Goal: Task Accomplishment & Management: Complete application form

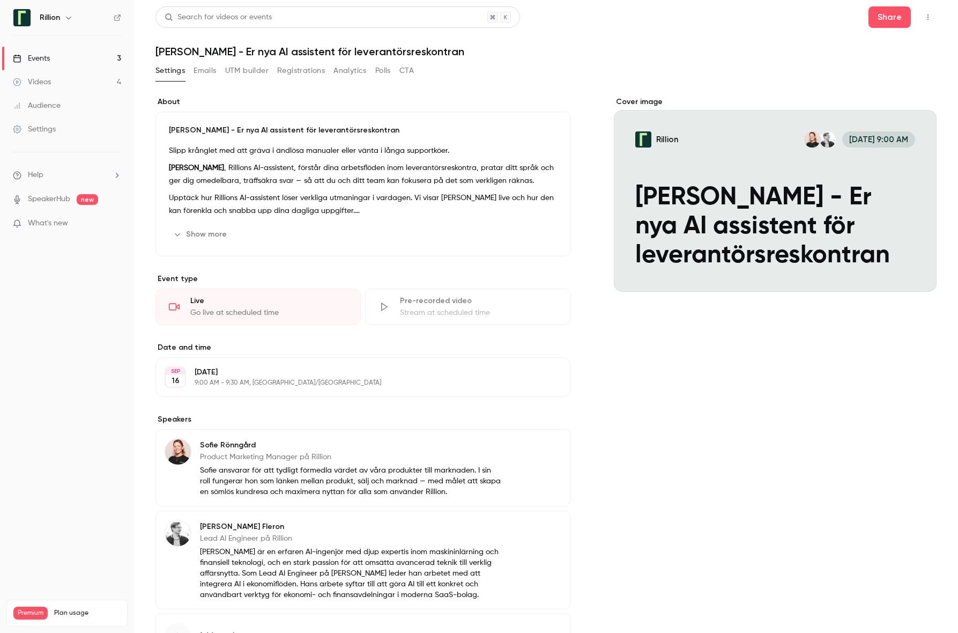
click at [211, 232] on button "Show more" at bounding box center [201, 234] width 64 height 17
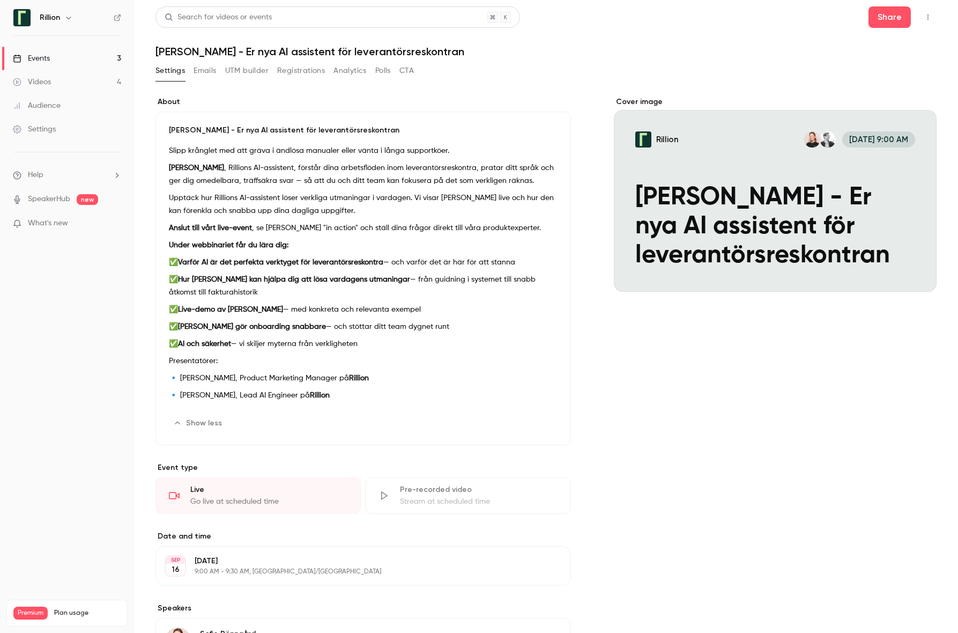
drag, startPoint x: 294, startPoint y: 53, endPoint x: 283, endPoint y: 53, distance: 10.7
click at [294, 53] on h1 "[PERSON_NAME] - Er nya AI assistent för leverantörsreskontran" at bounding box center [545, 51] width 781 height 13
drag, startPoint x: 174, startPoint y: 53, endPoint x: 156, endPoint y: 49, distance: 18.7
click at [156, 49] on h1 "[PERSON_NAME] - Er nya AI assistent för leverantörsreskontran" at bounding box center [545, 51] width 781 height 13
click at [363, 41] on header "Search for videos or events Share [PERSON_NAME] - Er nya AI assistent för lever…" at bounding box center [545, 31] width 781 height 51
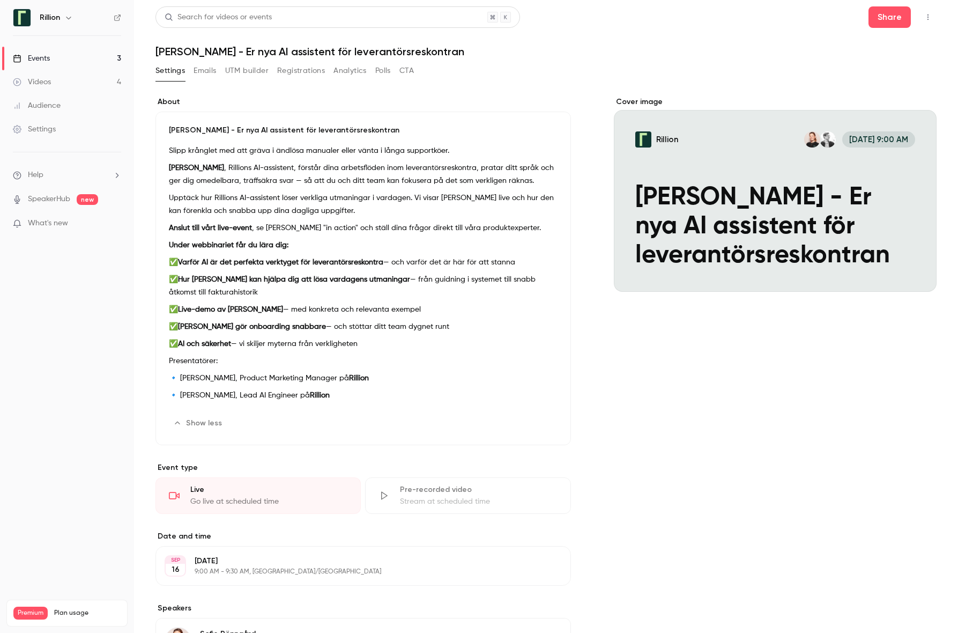
click at [403, 49] on h1 "[PERSON_NAME] - Er nya AI assistent för leverantörsreskontran" at bounding box center [545, 51] width 781 height 13
click at [228, 51] on h1 "[PERSON_NAME] - Er nya AI assistent för leverantörsreskontran" at bounding box center [545, 51] width 781 height 13
click at [348, 56] on h1 "[PERSON_NAME] - Er nya AI assistent för leverantörsreskontran" at bounding box center [545, 51] width 781 height 13
click at [354, 50] on h1 "[PERSON_NAME] - Er nya AI assistent för leverantörsreskontran" at bounding box center [545, 51] width 781 height 13
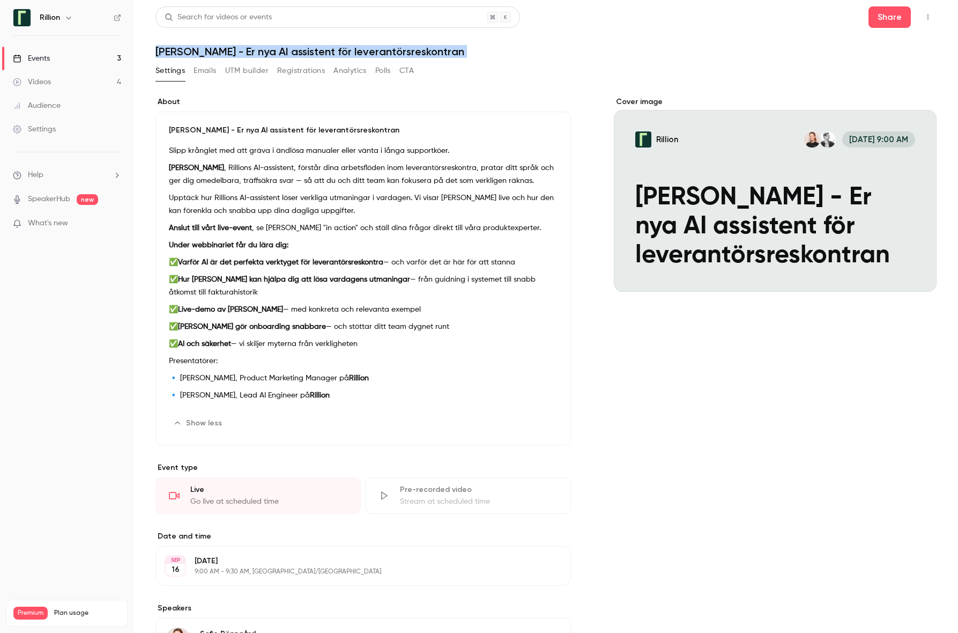
click at [354, 50] on h1 "[PERSON_NAME] - Er nya AI assistent för leverantörsreskontran" at bounding box center [545, 51] width 781 height 13
drag, startPoint x: 479, startPoint y: 57, endPoint x: 578, endPoint y: 51, distance: 98.8
click at [481, 58] on div "Search for videos or events Share Möt [PERSON_NAME] - Er nya AI assistent för l…" at bounding box center [545, 456] width 781 height 900
click at [749, 16] on icon "button" at bounding box center [928, 17] width 9 height 8
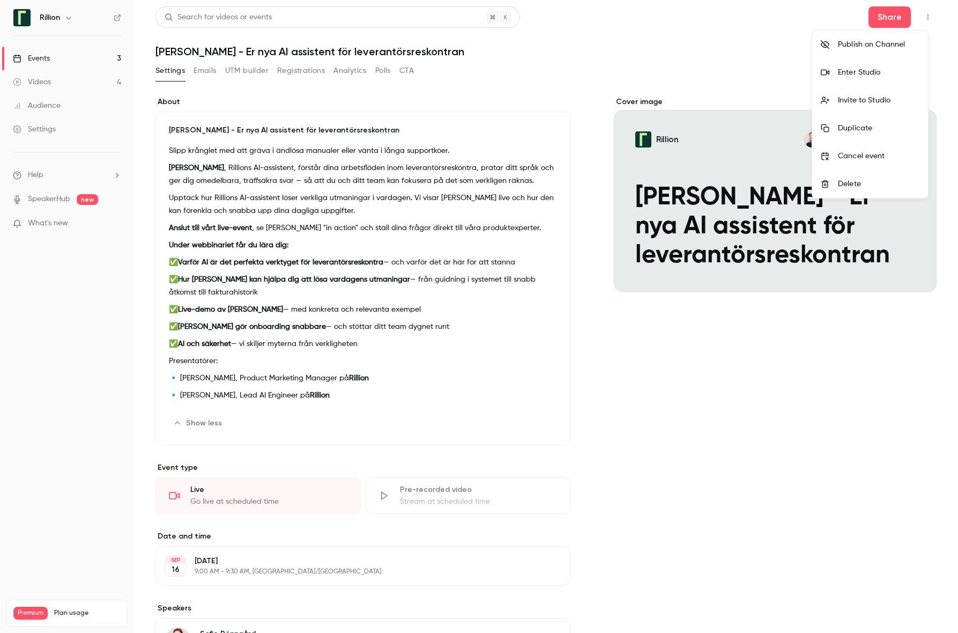
click at [642, 19] on div at bounding box center [479, 316] width 958 height 633
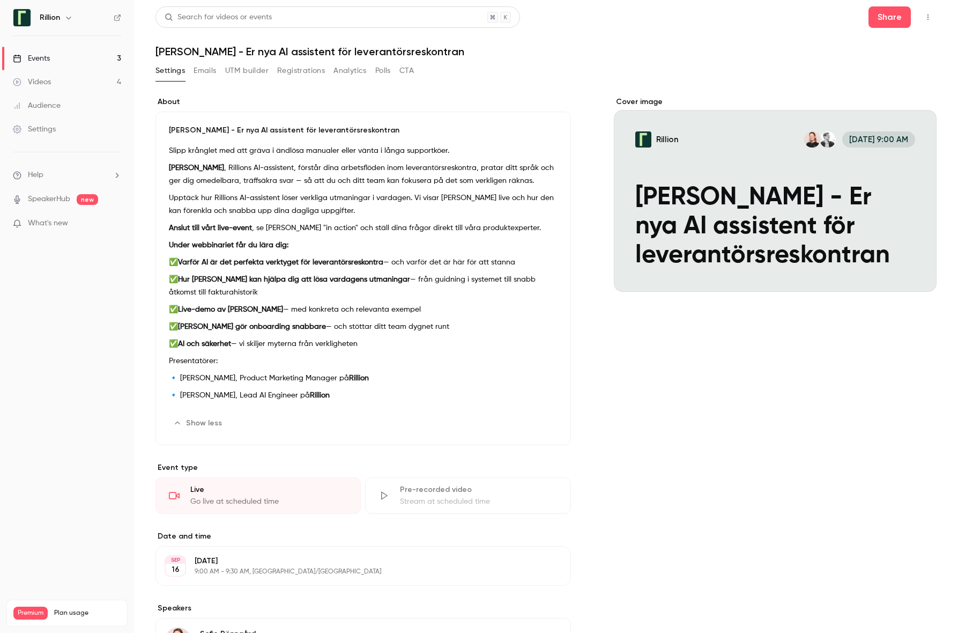
click at [540, 426] on button "Edit" at bounding box center [537, 422] width 39 height 17
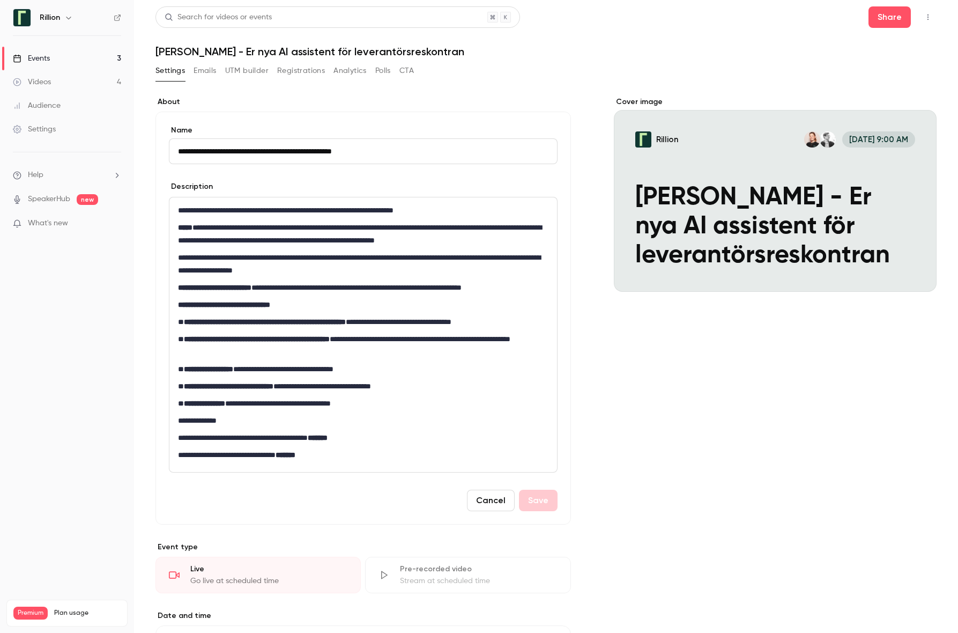
drag, startPoint x: 190, startPoint y: 153, endPoint x: 150, endPoint y: 147, distance: 40.6
click at [150, 147] on main "**********" at bounding box center [546, 316] width 824 height 633
drag, startPoint x: 260, startPoint y: 151, endPoint x: 240, endPoint y: 150, distance: 20.4
click at [240, 150] on input "**********" at bounding box center [363, 151] width 389 height 26
type input "**********"
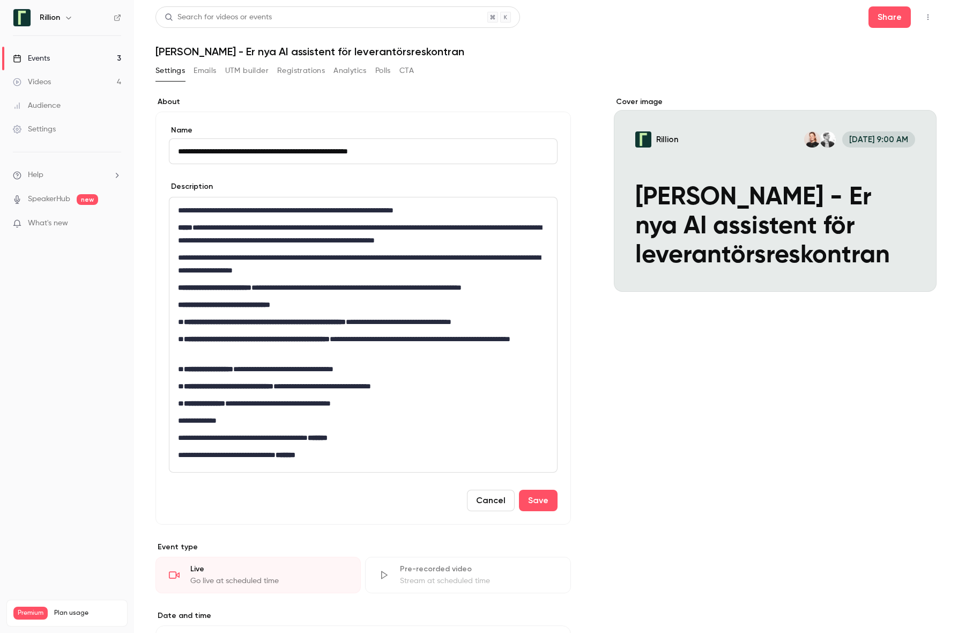
click at [663, 397] on div "Cover image Rillion [DATE] 9:00 AM [PERSON_NAME] - Er nya AI assistent för leve…" at bounding box center [775, 527] width 323 height 863
click at [538, 501] on button "Save" at bounding box center [538, 499] width 39 height 21
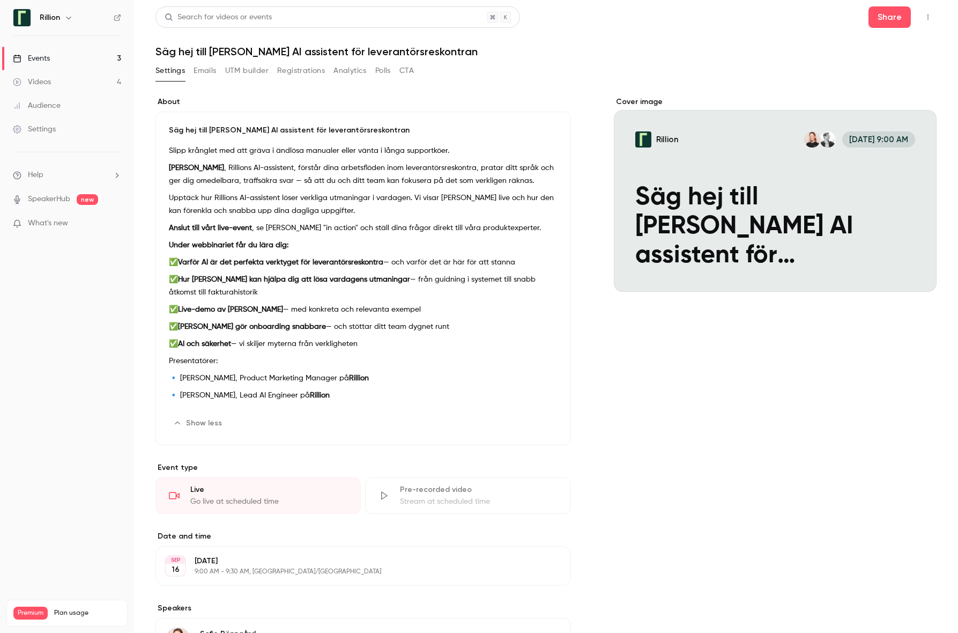
click at [749, 414] on div "Cover image Rillion [DATE] 9:00 AM Säg hej till [PERSON_NAME] AI assistent för …" at bounding box center [775, 488] width 323 height 784
click at [97, 225] on p "What's new" at bounding box center [58, 223] width 91 height 11
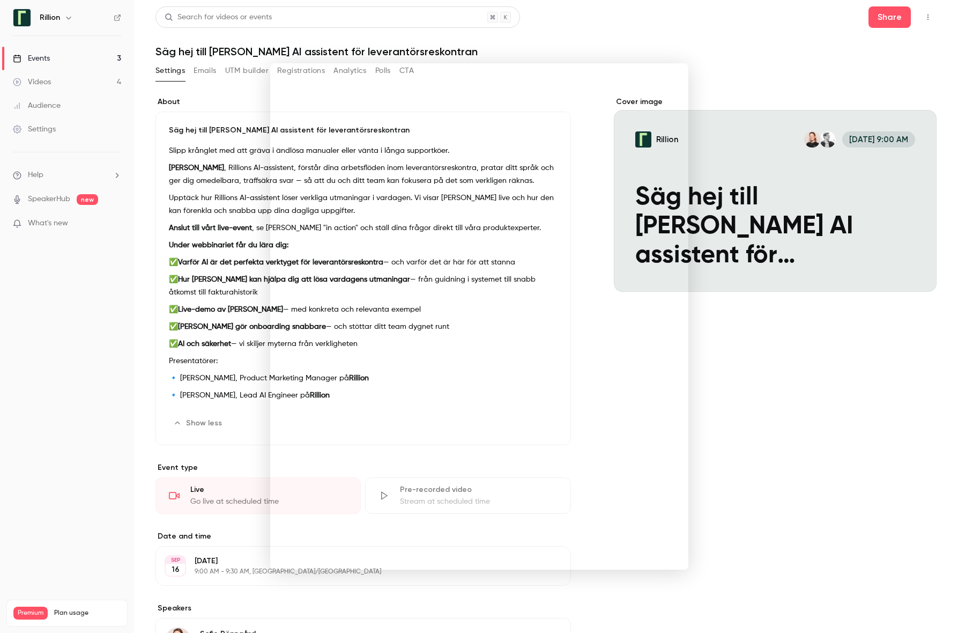
click at [62, 307] on div at bounding box center [479, 316] width 958 height 633
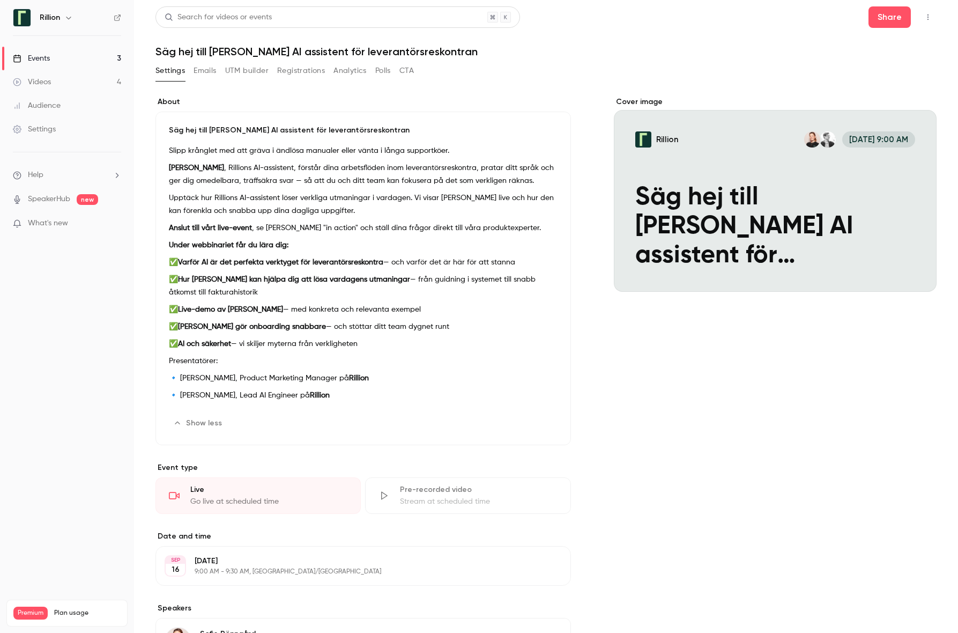
click at [82, 202] on span "new" at bounding box center [87, 199] width 21 height 11
click at [90, 201] on span "new" at bounding box center [87, 199] width 21 height 11
click at [58, 202] on link "SpeakerHub" at bounding box center [49, 199] width 42 height 11
click at [749, 405] on div "Cover image Rillion [DATE] 9:00 AM Säg hej till [PERSON_NAME] AI assistent för …" at bounding box center [775, 488] width 323 height 784
click at [749, 18] on button "Share" at bounding box center [889, 16] width 42 height 21
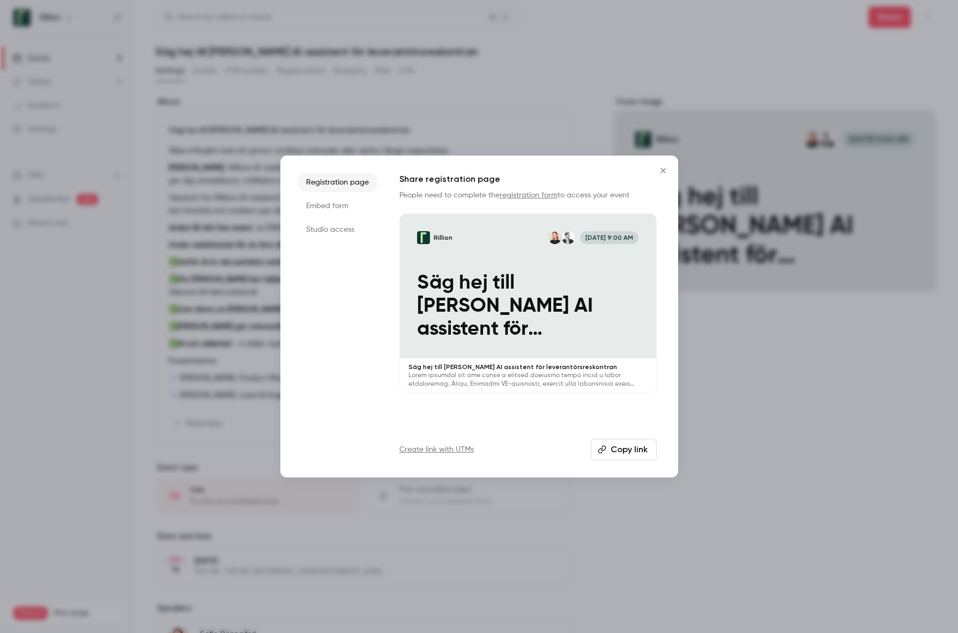
click at [667, 175] on button "Close" at bounding box center [662, 170] width 21 height 21
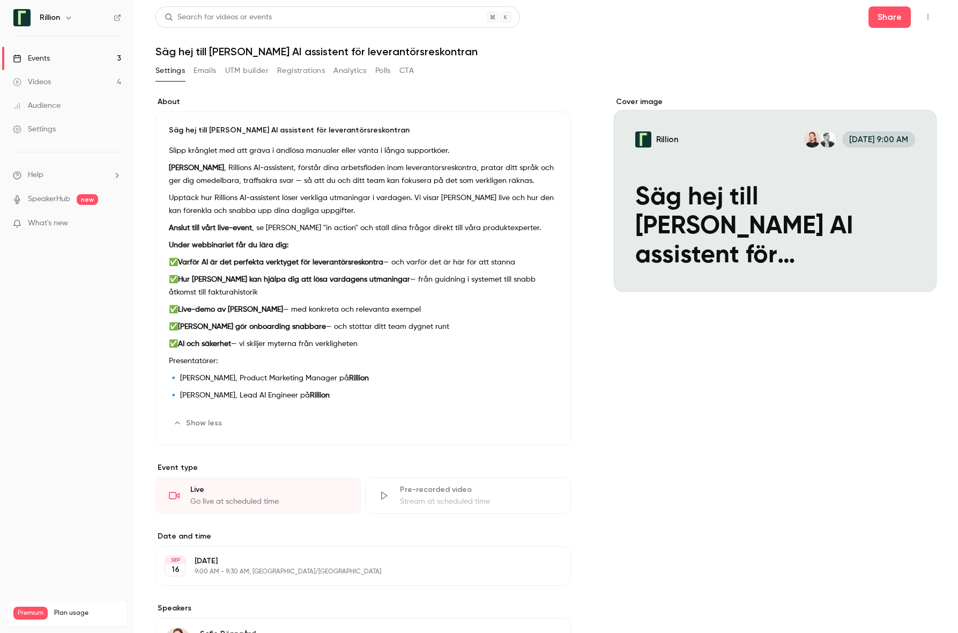
click at [749, 17] on icon "button" at bounding box center [927, 17] width 1 height 6
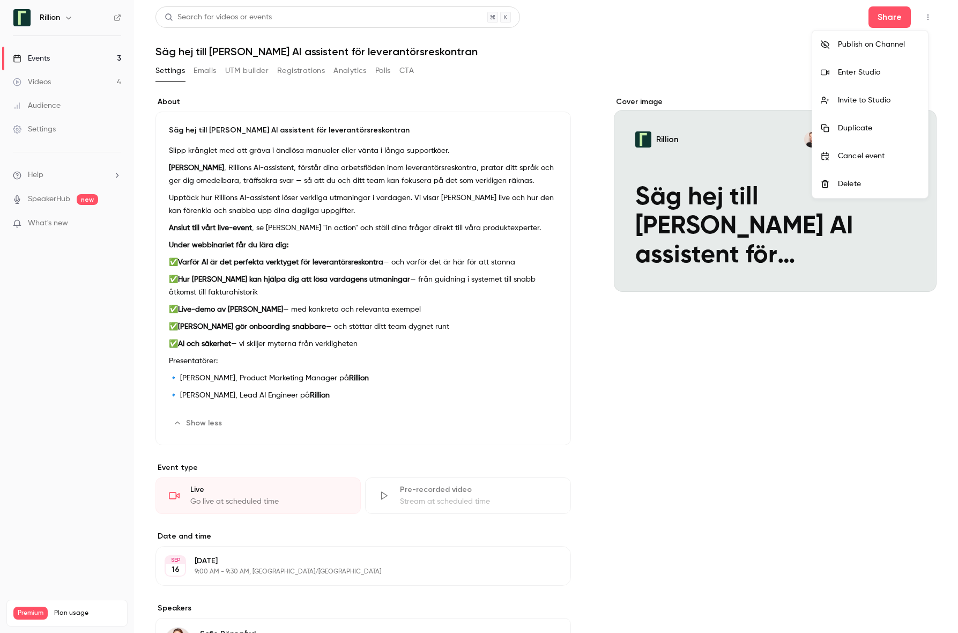
click at [748, 444] on div at bounding box center [479, 316] width 958 height 633
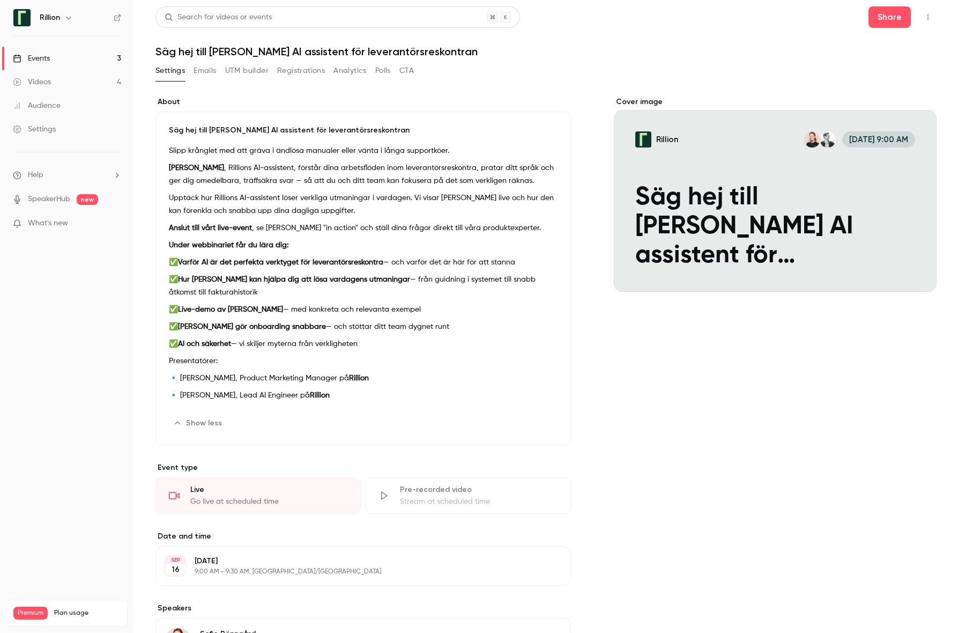
click at [47, 49] on link "Events 3" at bounding box center [67, 59] width 134 height 24
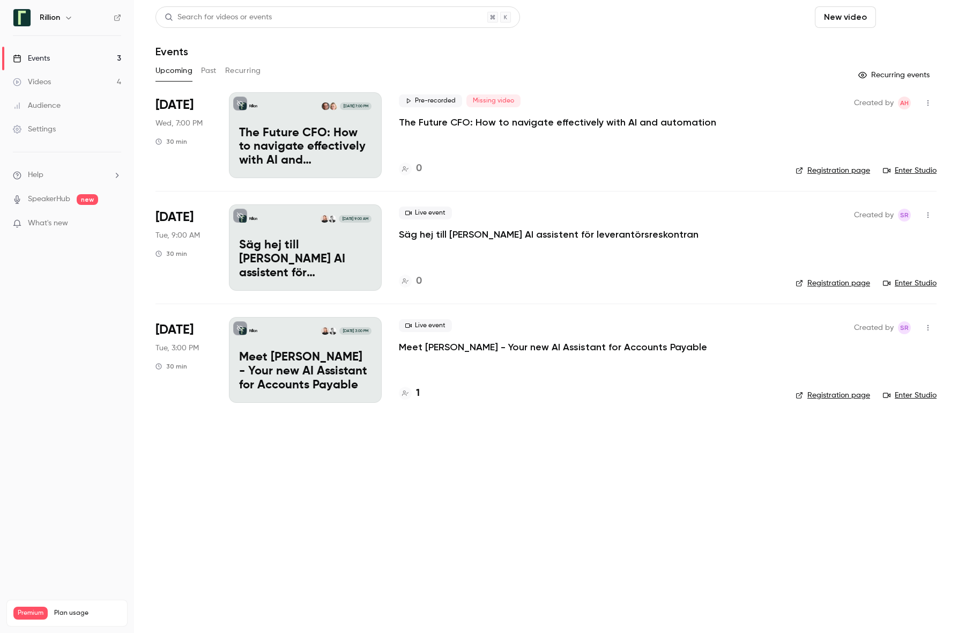
click at [749, 21] on button "Schedule" at bounding box center [908, 16] width 56 height 21
click at [749, 50] on div "One time event" at bounding box center [886, 46] width 81 height 11
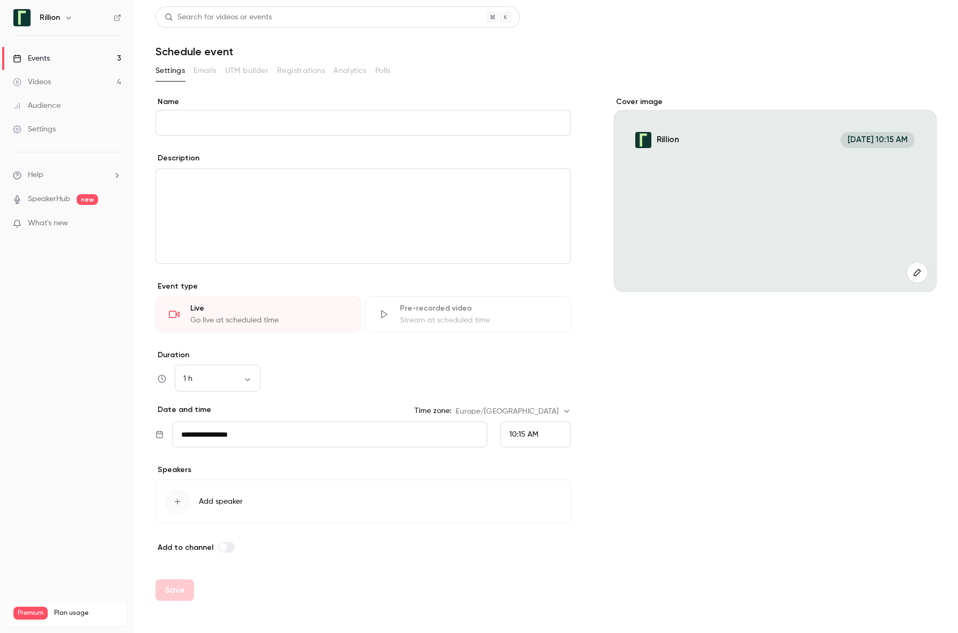
click at [473, 128] on input "Name" at bounding box center [362, 123] width 415 height 26
type input "**********"
click at [255, 216] on div "editor" at bounding box center [363, 216] width 414 height 94
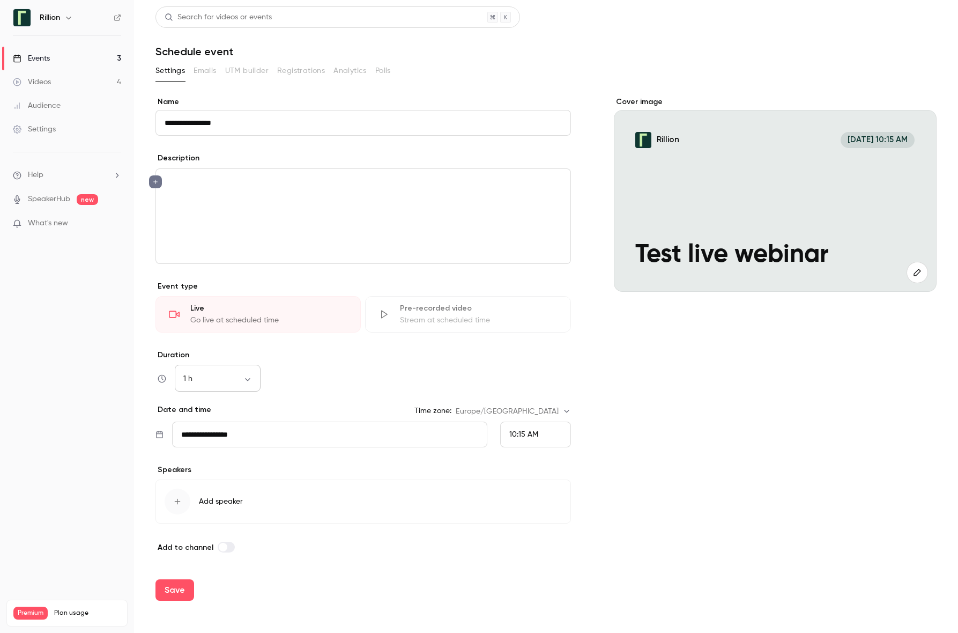
click at [249, 380] on body "**********" at bounding box center [479, 316] width 958 height 633
click at [219, 413] on li "15 min" at bounding box center [218, 407] width 86 height 28
type input "**"
click at [370, 386] on div "15 min ** ​" at bounding box center [362, 379] width 415 height 26
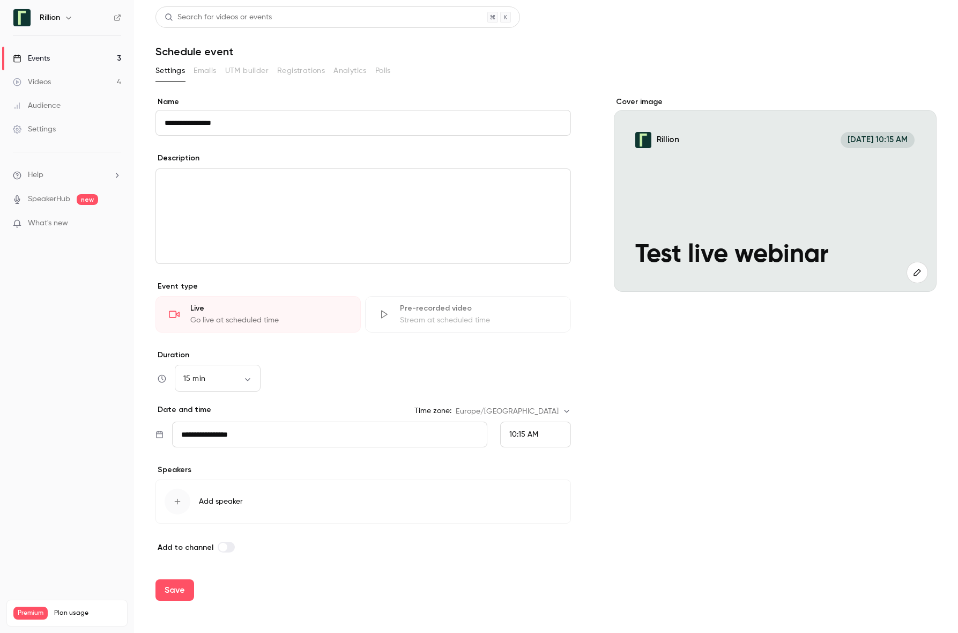
click at [265, 215] on div "editor" at bounding box center [363, 216] width 414 height 94
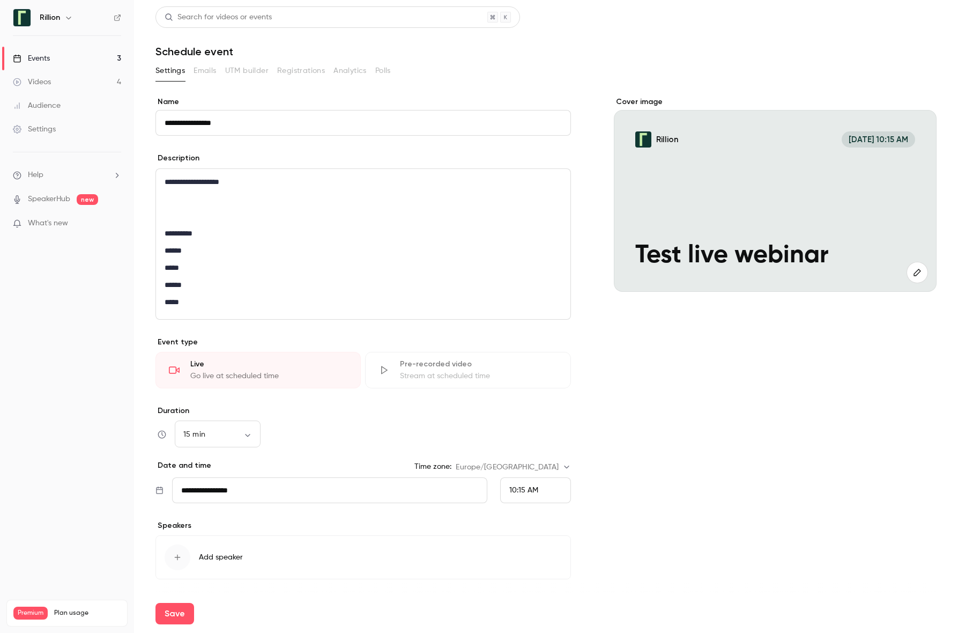
click at [209, 200] on p "editor" at bounding box center [363, 198] width 397 height 13
click at [749, 395] on div "Cover image Rillion [DATE] 10:15 AM Test live webinar" at bounding box center [775, 352] width 323 height 512
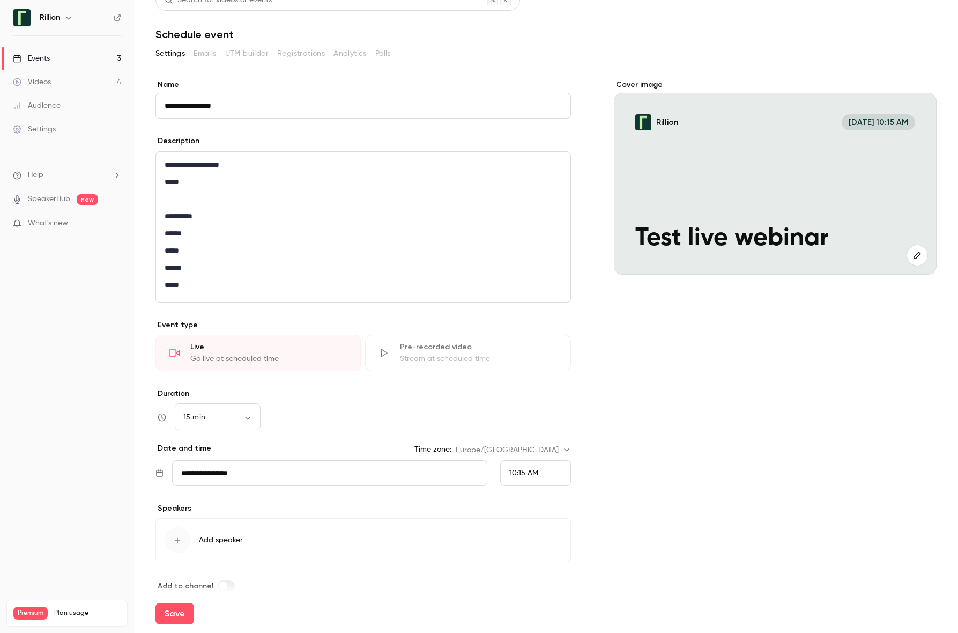
scroll to position [32, 0]
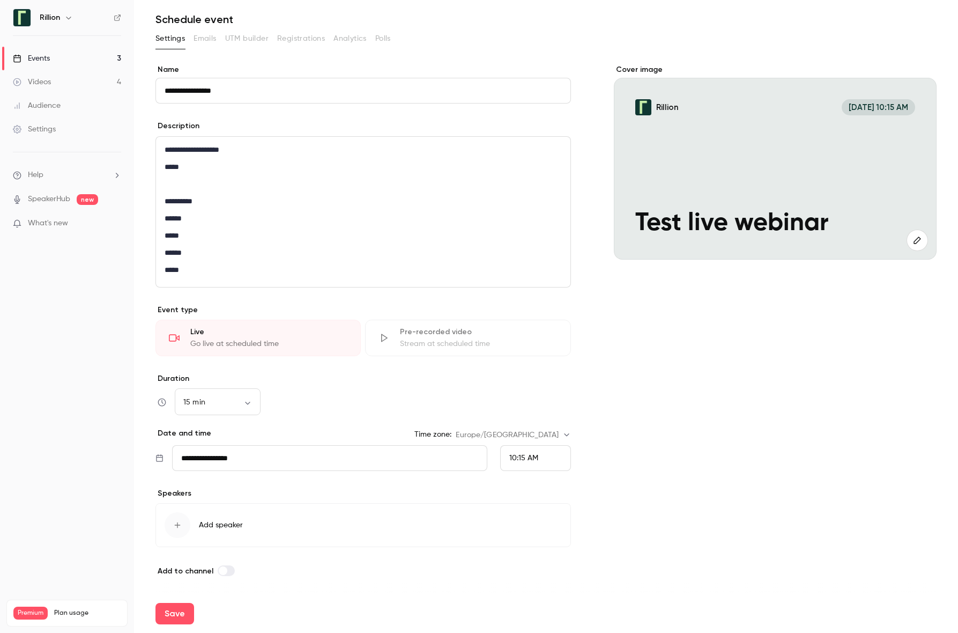
click at [422, 463] on input "**********" at bounding box center [329, 458] width 315 height 26
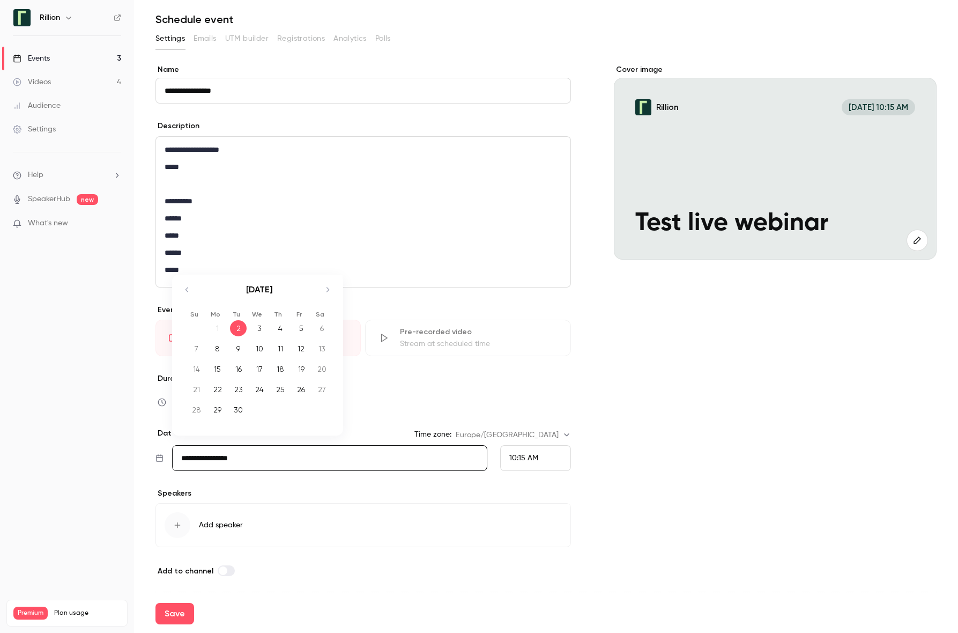
click at [258, 325] on div "3" at bounding box center [259, 328] width 17 height 16
type input "**********"
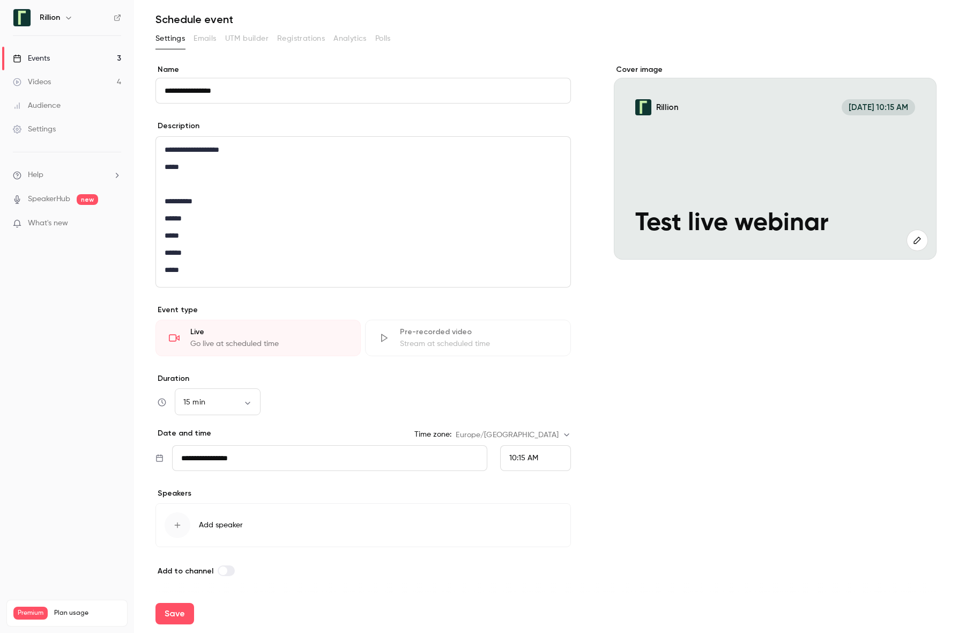
click at [523, 458] on span "10:15 AM" at bounding box center [523, 458] width 29 height 8
click at [522, 381] on span "10:30 AM" at bounding box center [519, 378] width 31 height 8
click at [695, 493] on div "Cover image Rillion [DATE] 10:30 AM Test live webinar" at bounding box center [775, 320] width 323 height 512
click at [181, 528] on icon "button" at bounding box center [177, 525] width 9 height 9
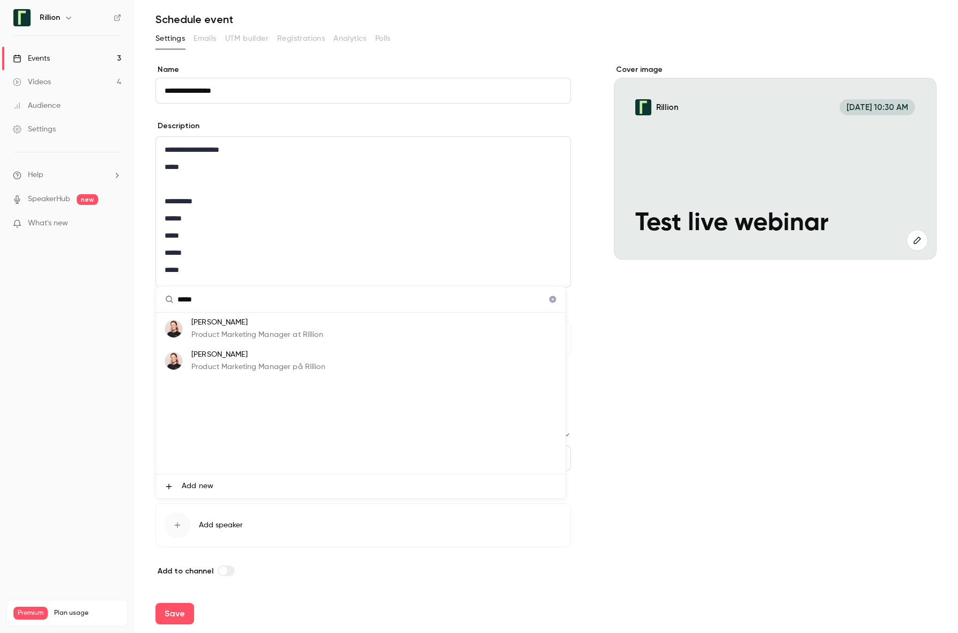
type input "*****"
click at [266, 335] on p "Product Marketing Manager at Rillion" at bounding box center [257, 334] width 132 height 11
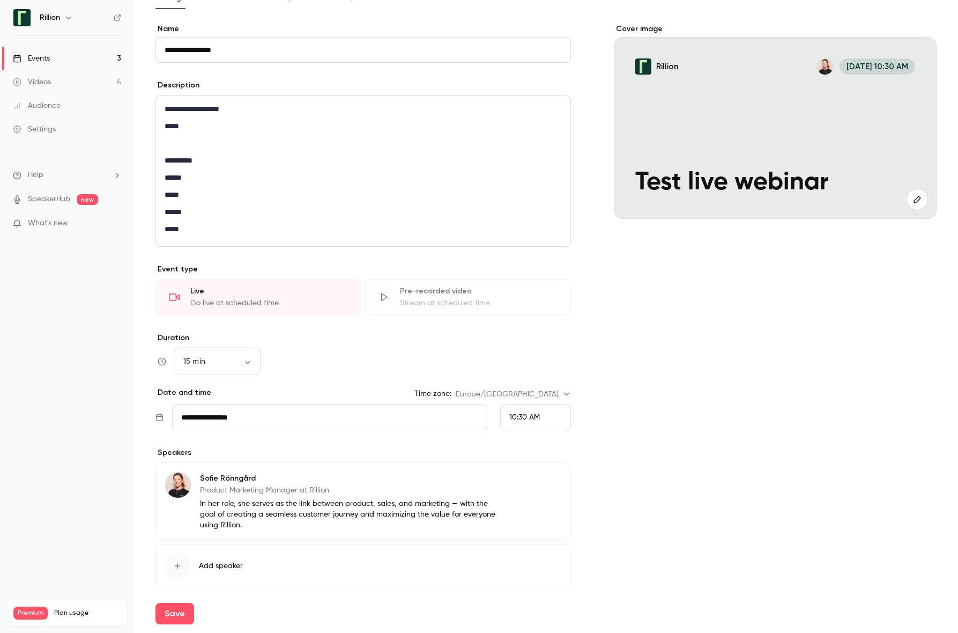
scroll to position [114, 0]
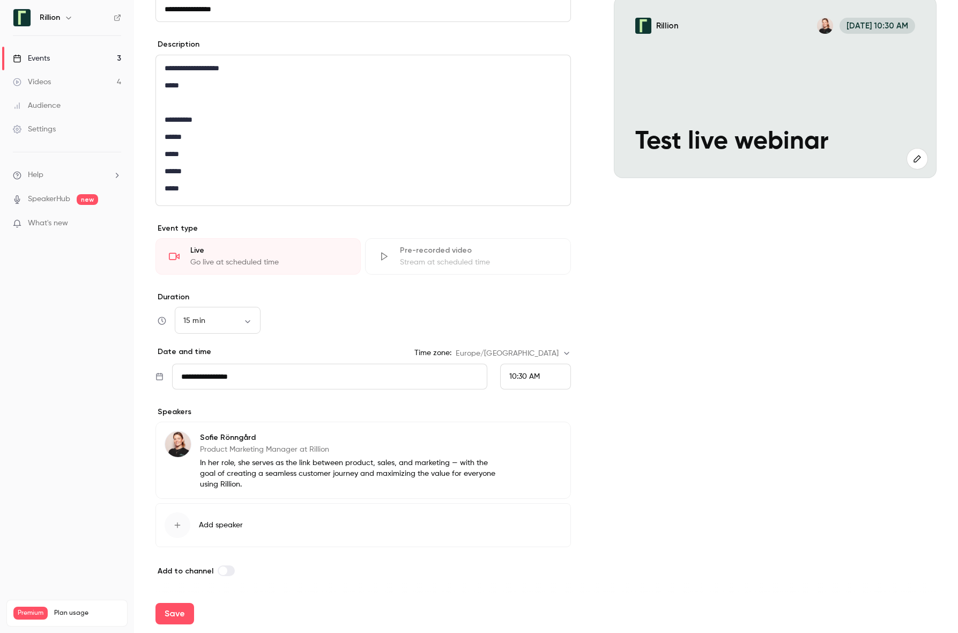
click at [177, 529] on div "button" at bounding box center [178, 525] width 26 height 26
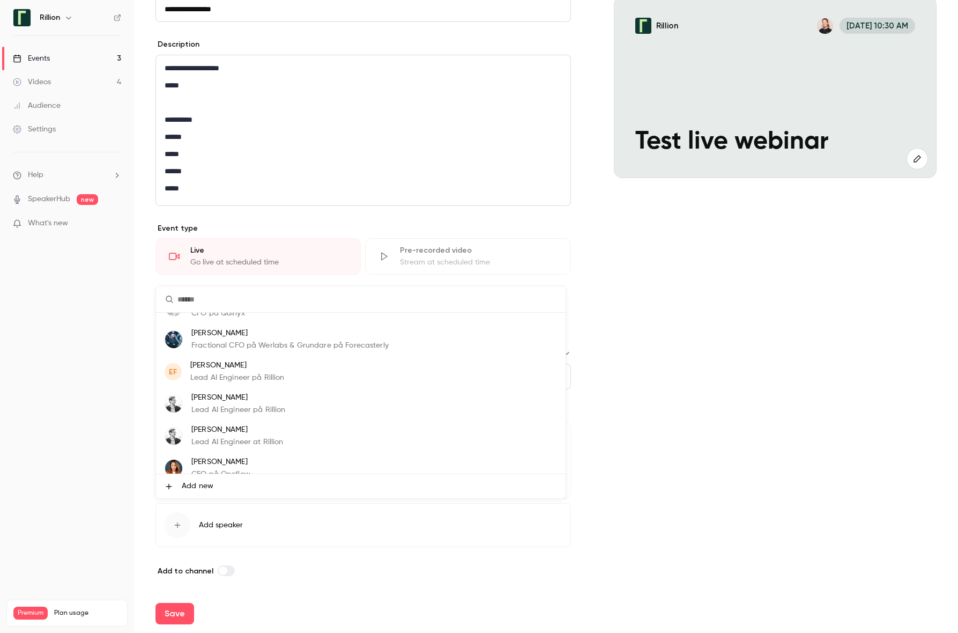
scroll to position [0, 0]
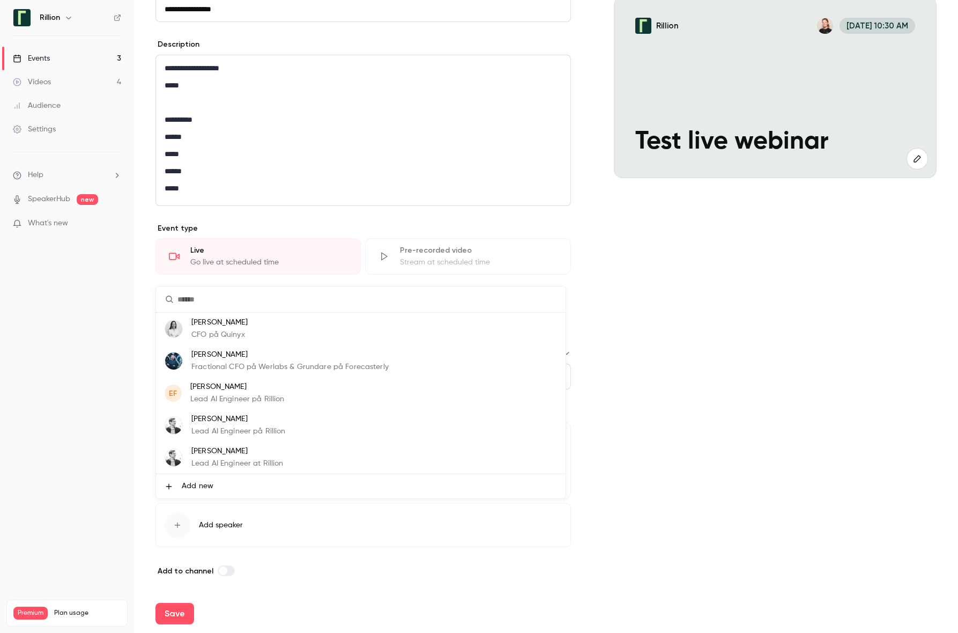
click at [737, 344] on div at bounding box center [479, 316] width 958 height 633
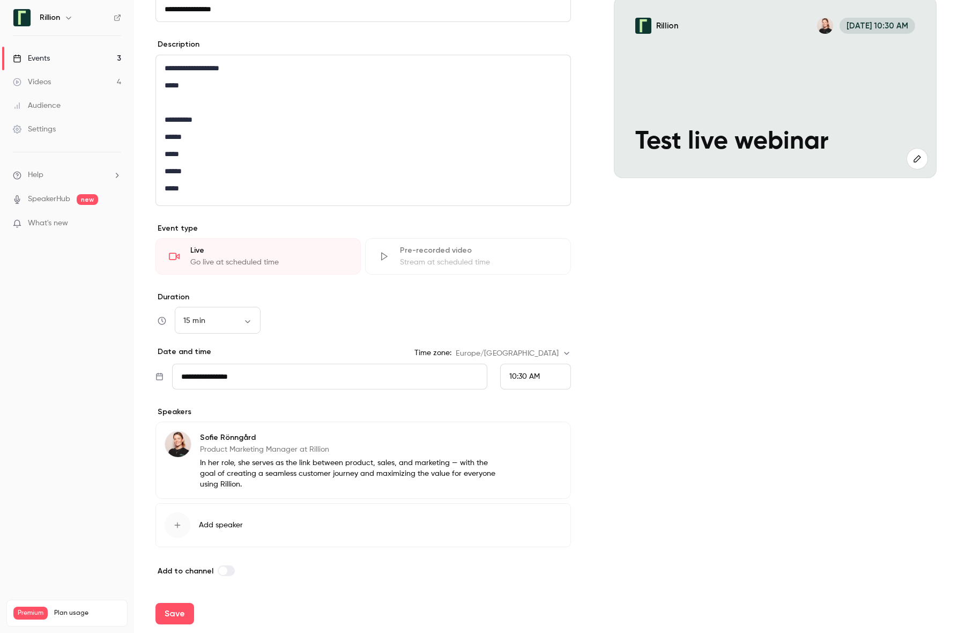
click at [214, 571] on label "Add to channel" at bounding box center [194, 570] width 79 height 9
click at [180, 611] on button "Save" at bounding box center [174, 613] width 39 height 21
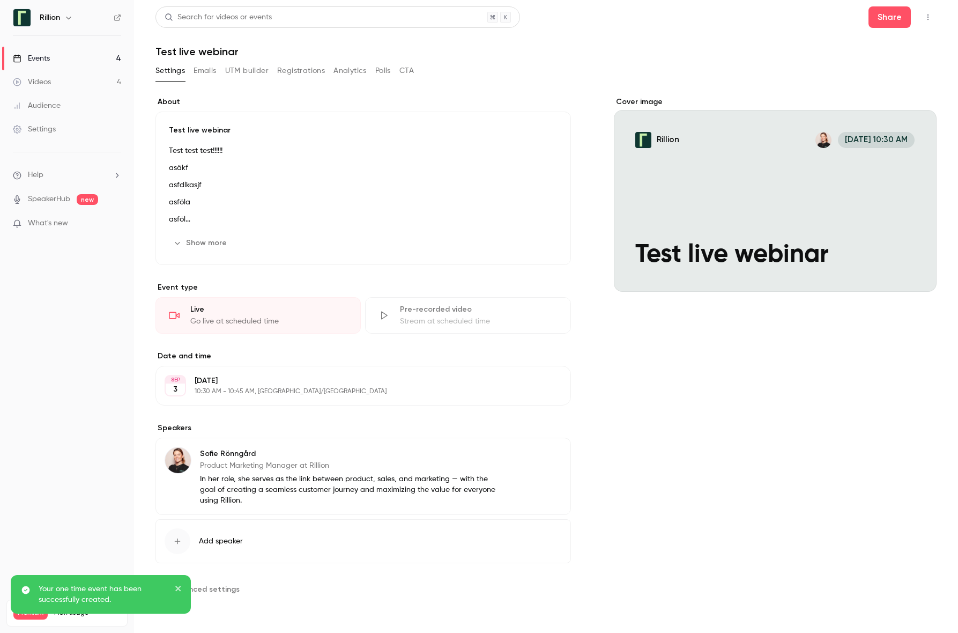
click at [212, 69] on button "Emails" at bounding box center [205, 70] width 23 height 17
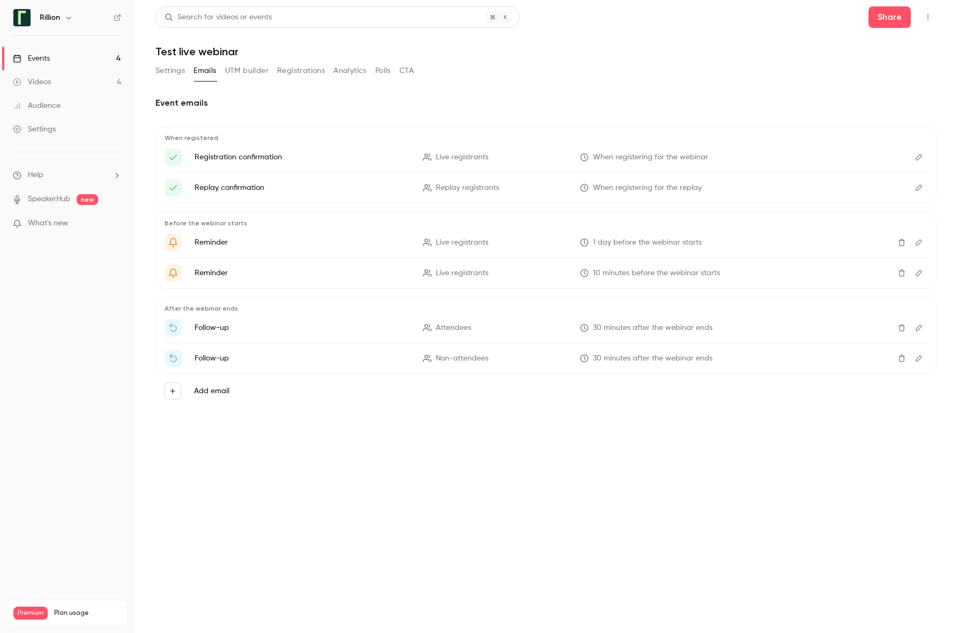
click at [174, 389] on icon "button" at bounding box center [173, 391] width 8 height 8
click at [503, 467] on div at bounding box center [479, 316] width 958 height 633
click at [311, 70] on button "Registrations" at bounding box center [301, 70] width 48 height 17
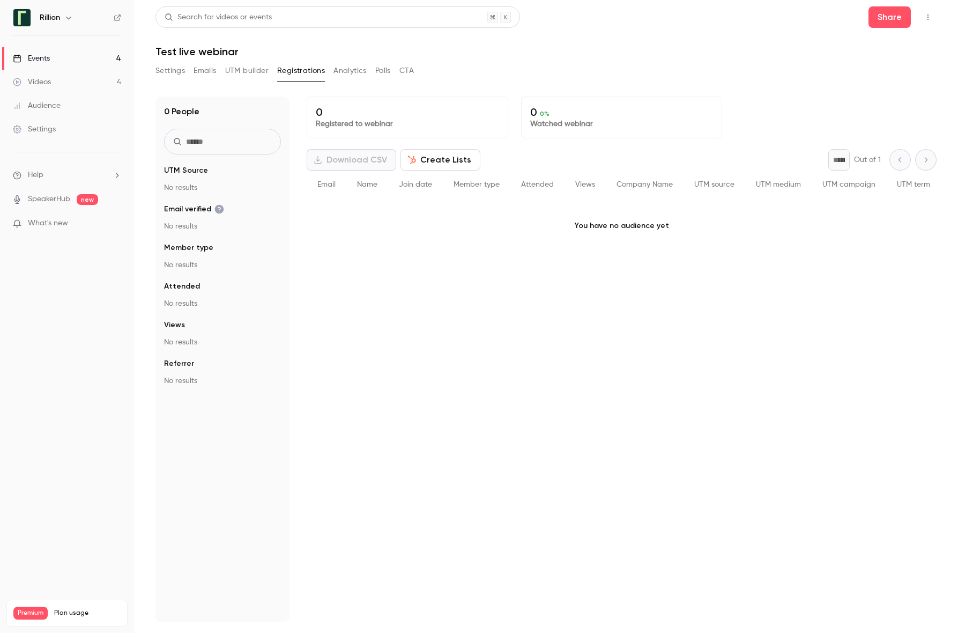
click at [243, 72] on button "UTM builder" at bounding box center [246, 70] width 43 height 17
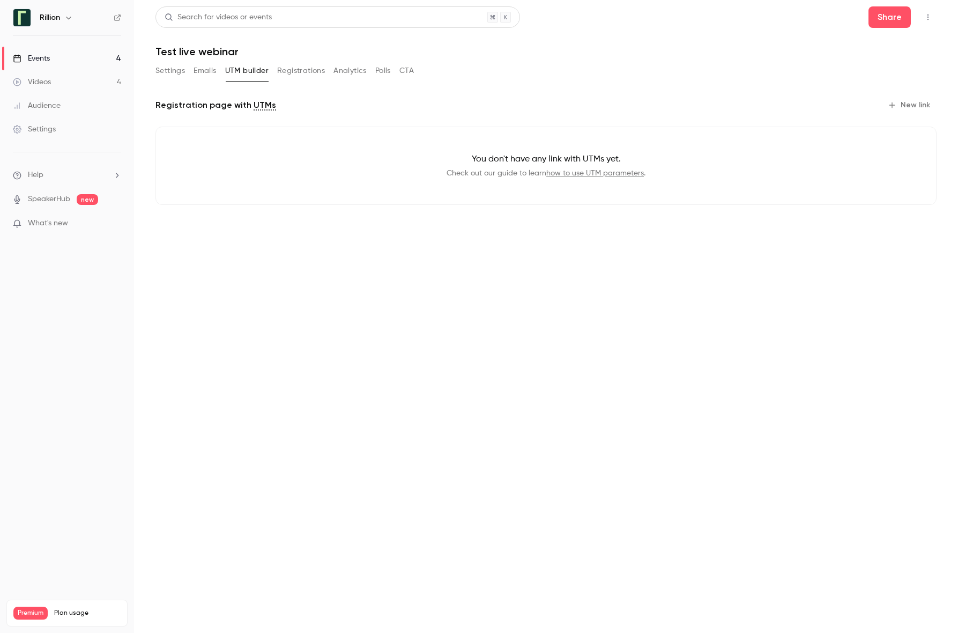
click at [347, 72] on button "Analytics" at bounding box center [349, 70] width 33 height 17
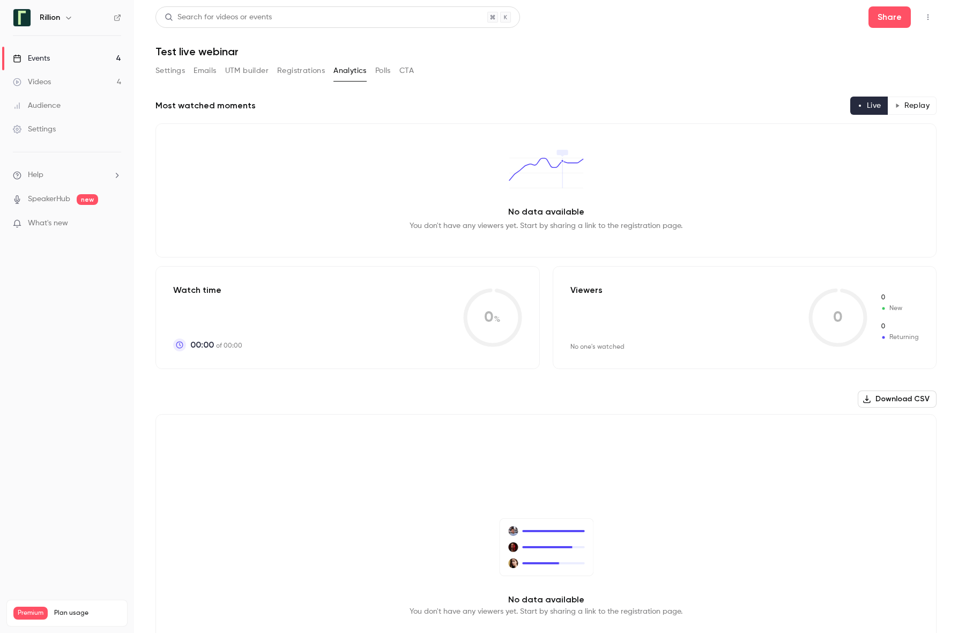
click at [196, 65] on button "Emails" at bounding box center [205, 70] width 23 height 17
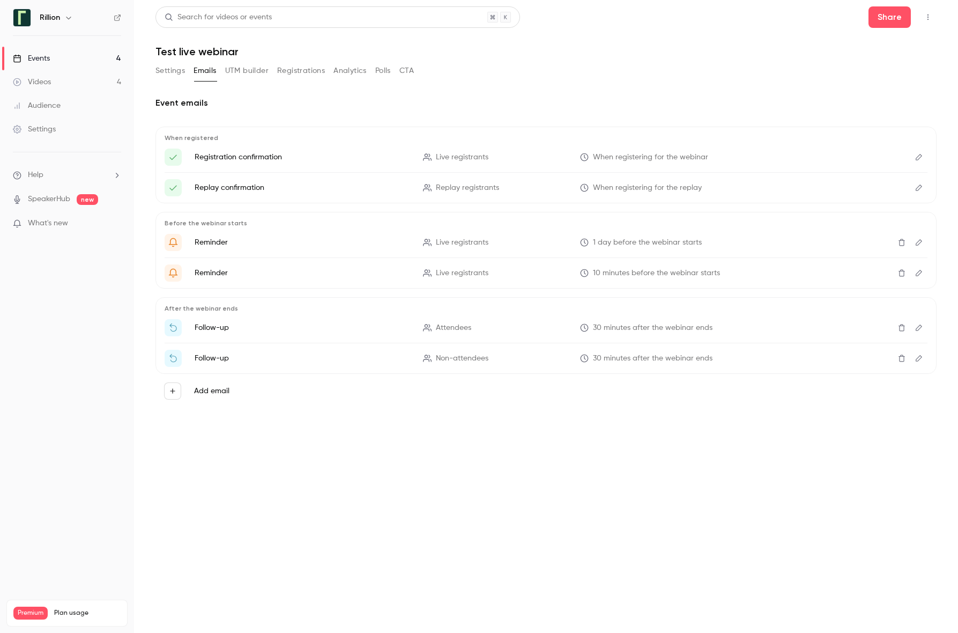
click at [259, 71] on button "UTM builder" at bounding box center [246, 70] width 43 height 17
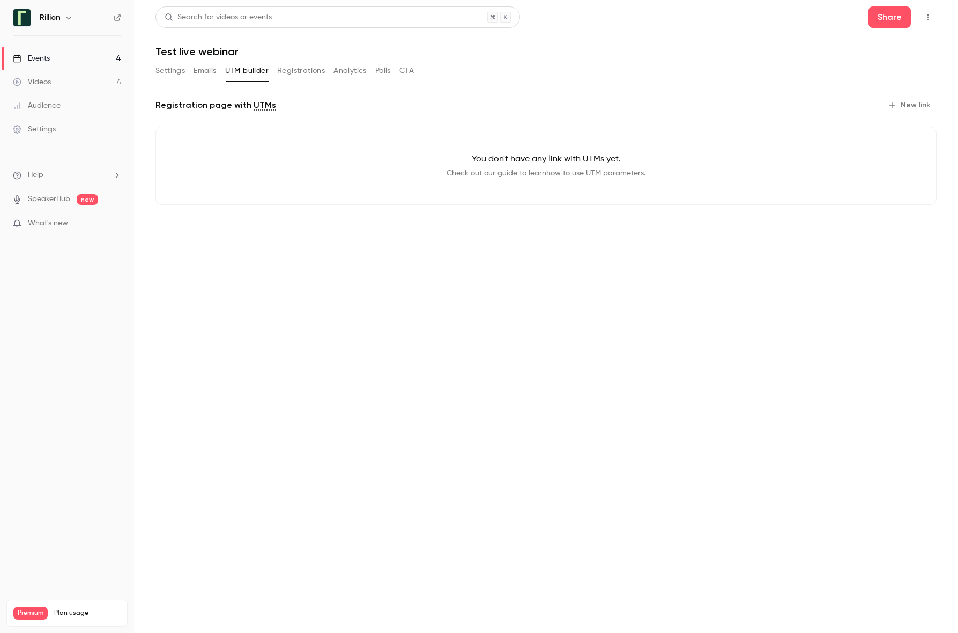
click at [296, 77] on button "Registrations" at bounding box center [301, 70] width 48 height 17
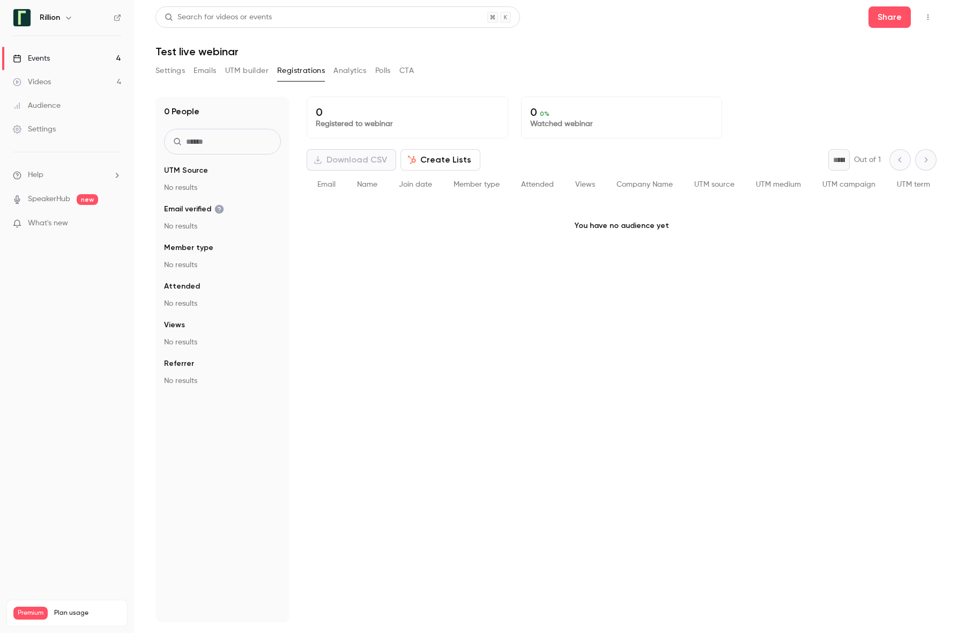
drag, startPoint x: 350, startPoint y: 68, endPoint x: 378, endPoint y: 68, distance: 28.4
click at [351, 68] on button "Analytics" at bounding box center [349, 70] width 33 height 17
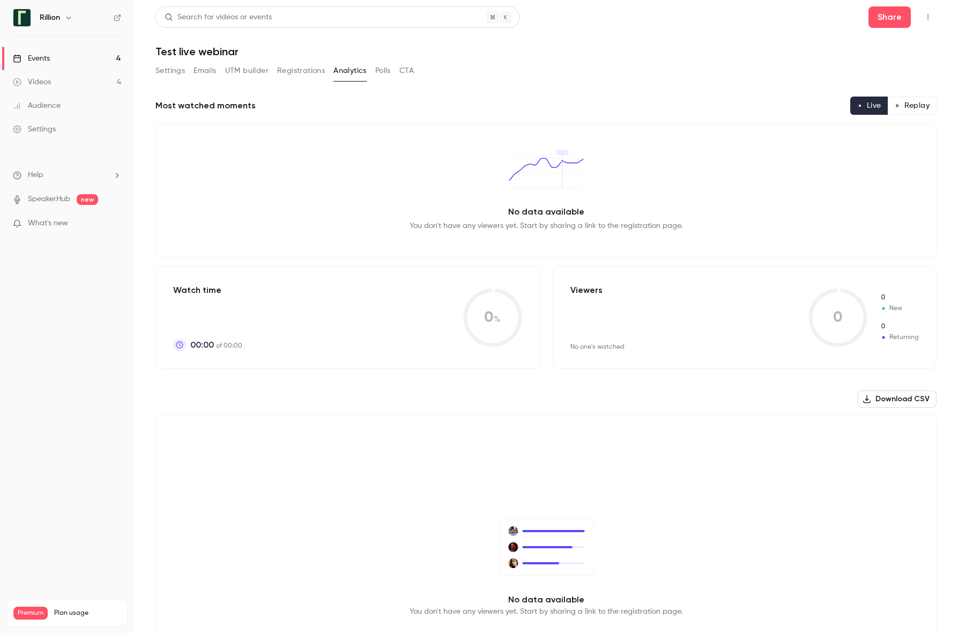
click at [382, 83] on div "Settings Emails UTM builder Registrations Analytics Polls CTA" at bounding box center [284, 72] width 258 height 21
click at [380, 75] on button "Polls" at bounding box center [383, 70] width 16 height 17
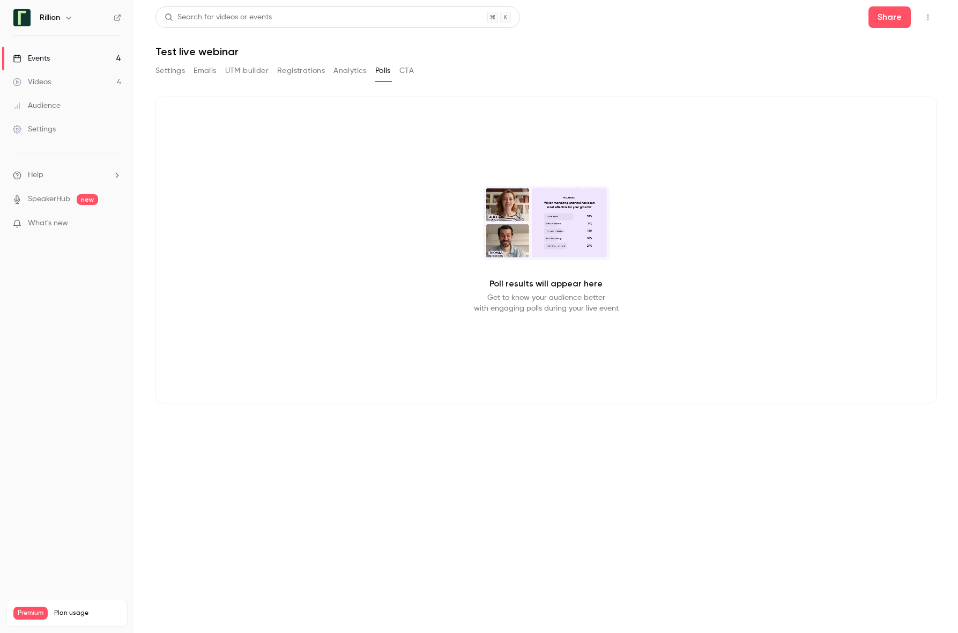
click at [417, 74] on div "Settings Emails UTM builder Registrations Analytics Polls CTA" at bounding box center [545, 72] width 781 height 21
click at [408, 71] on button "CTA" at bounding box center [406, 70] width 14 height 17
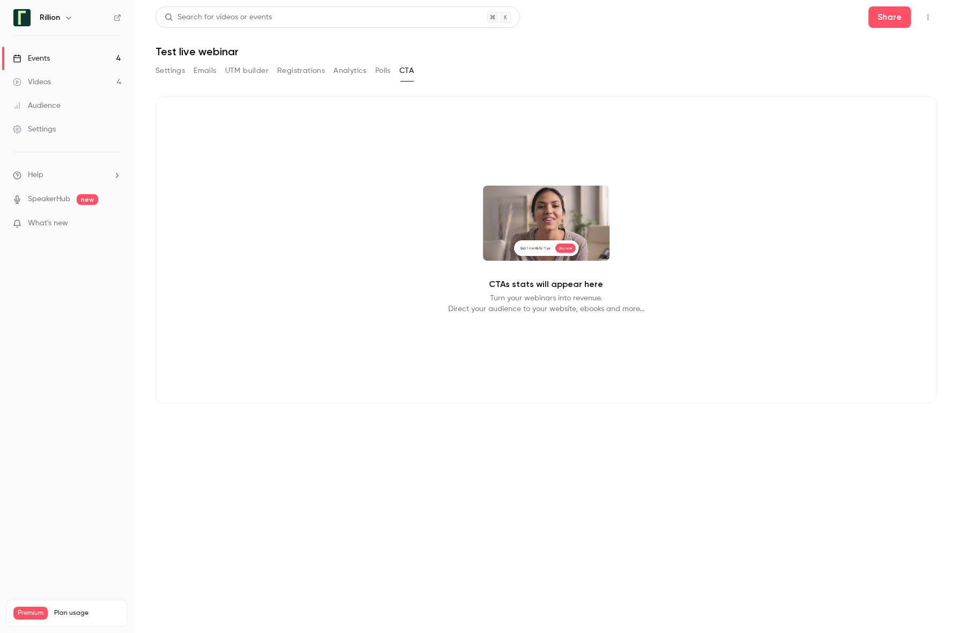
click at [354, 70] on button "Analytics" at bounding box center [349, 70] width 33 height 17
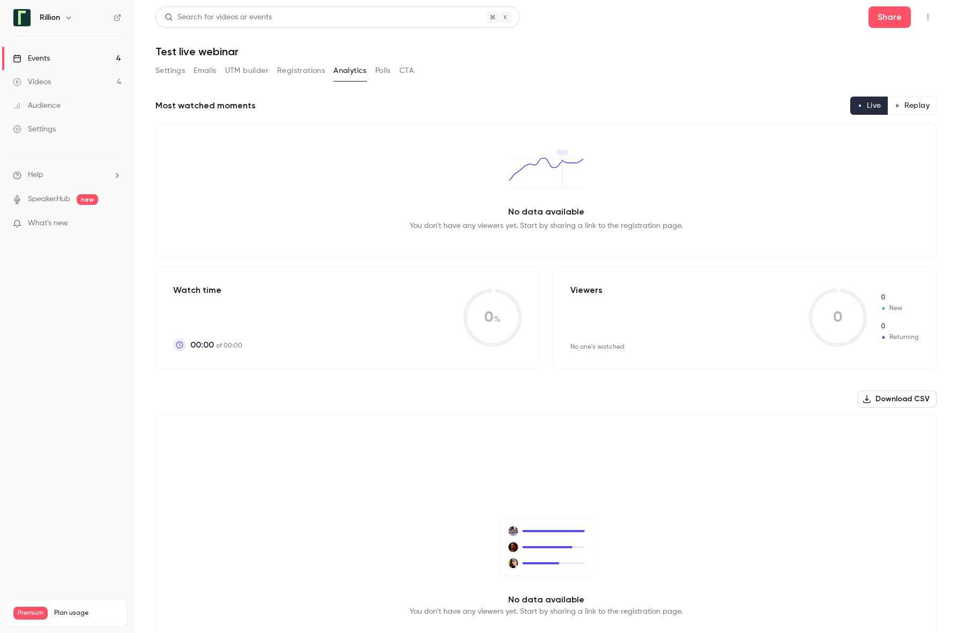
drag, startPoint x: 315, startPoint y: 74, endPoint x: 305, endPoint y: 73, distance: 9.7
click at [315, 74] on button "Registrations" at bounding box center [301, 70] width 48 height 17
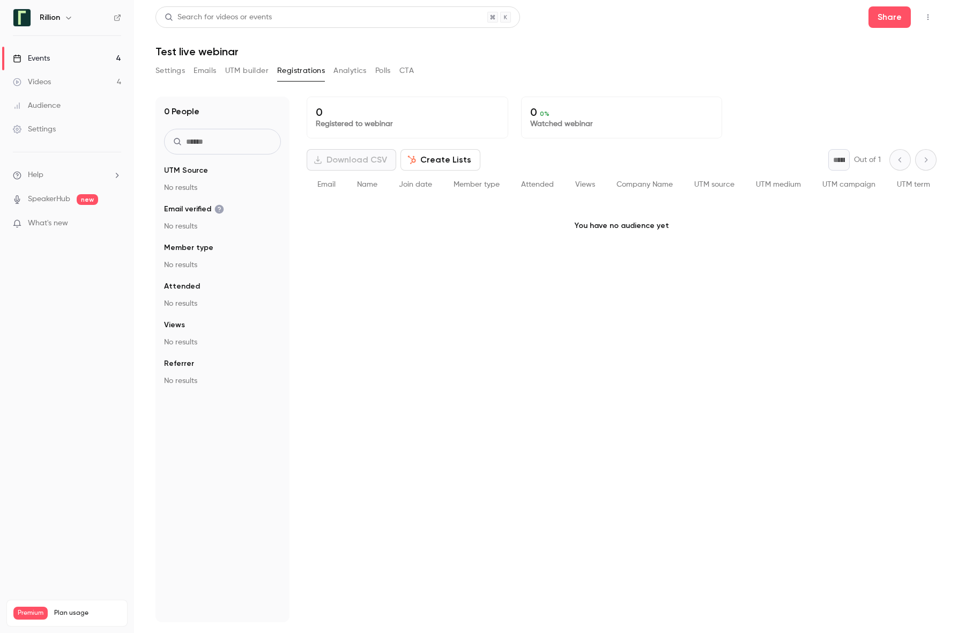
click at [209, 76] on button "Emails" at bounding box center [205, 70] width 23 height 17
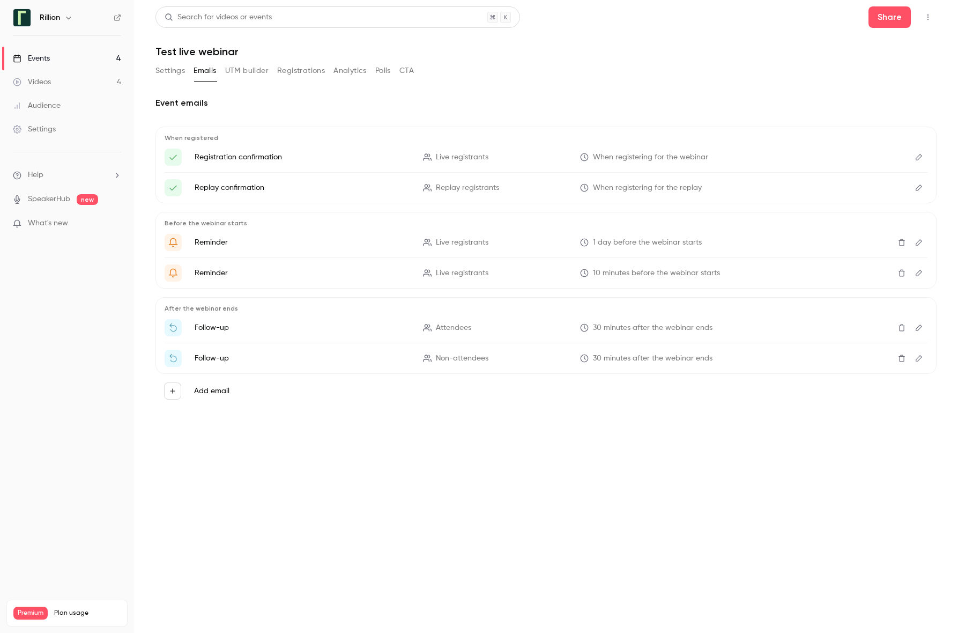
click at [749, 158] on icon "Edit" at bounding box center [919, 157] width 9 height 8
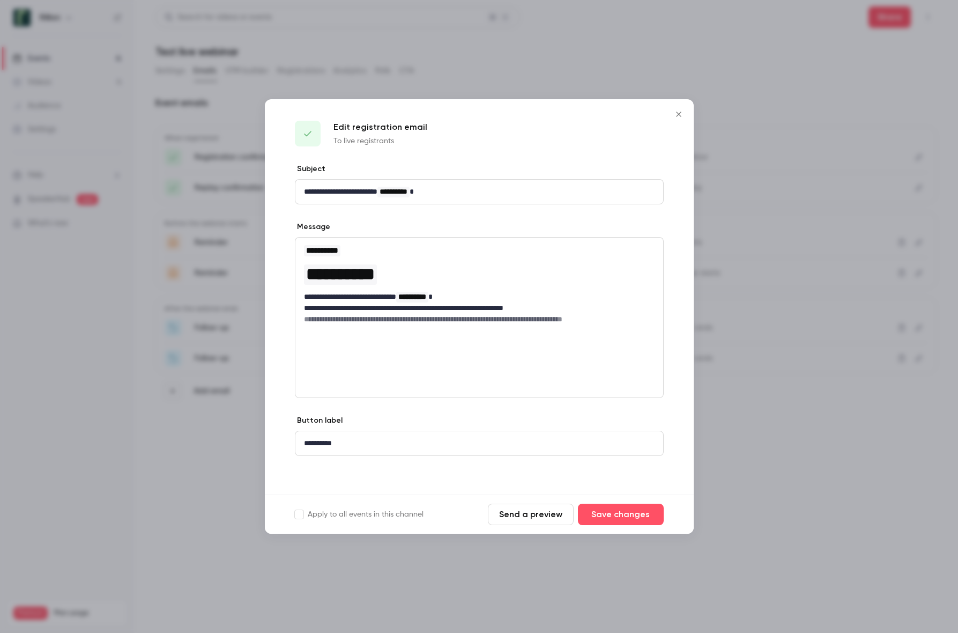
click at [528, 512] on button "Send a preview" at bounding box center [531, 513] width 86 height 21
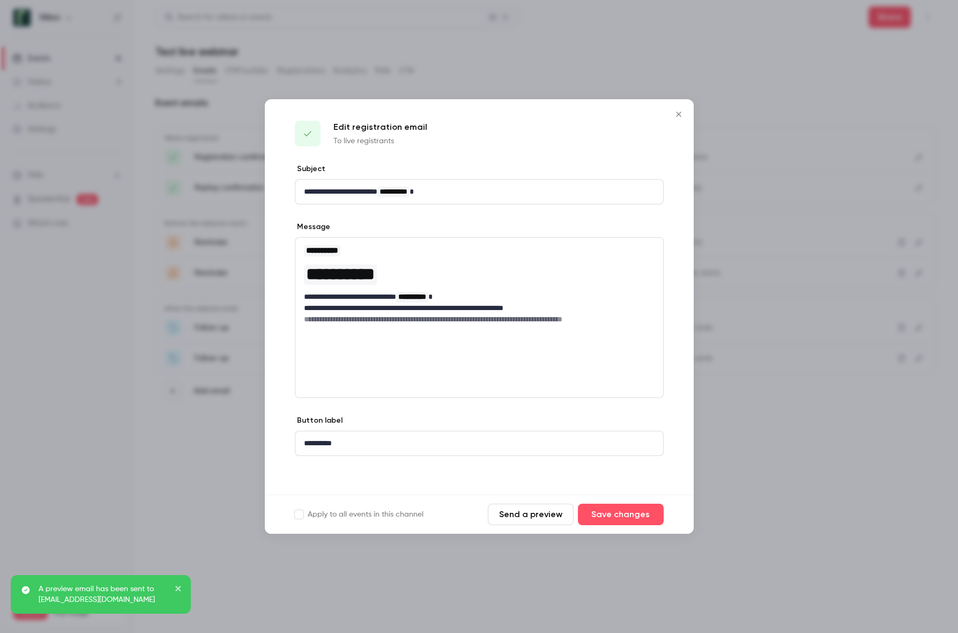
click at [680, 115] on icon "Close" at bounding box center [678, 114] width 13 height 9
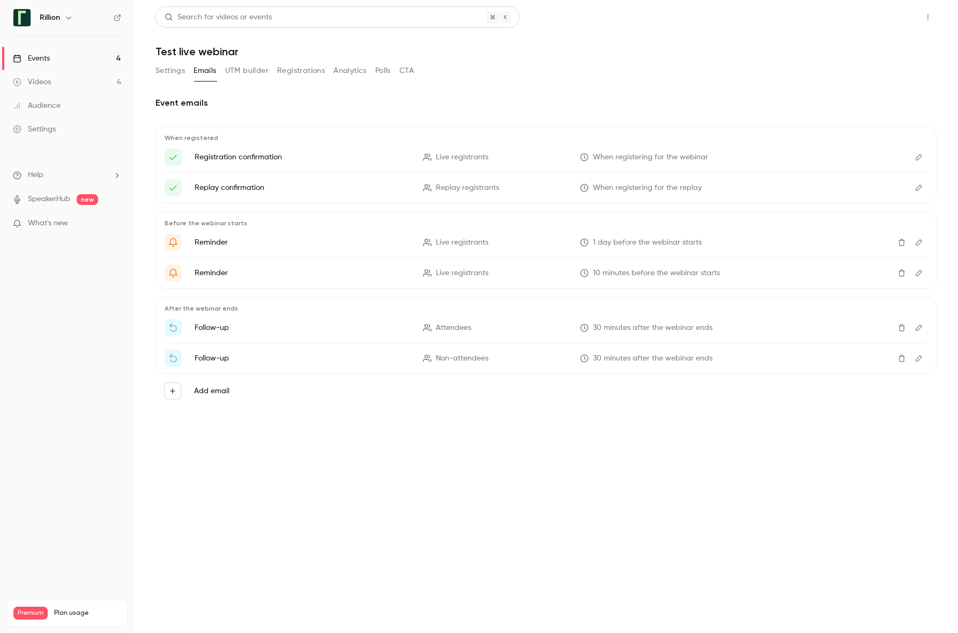
click at [749, 20] on button "Share" at bounding box center [889, 16] width 42 height 21
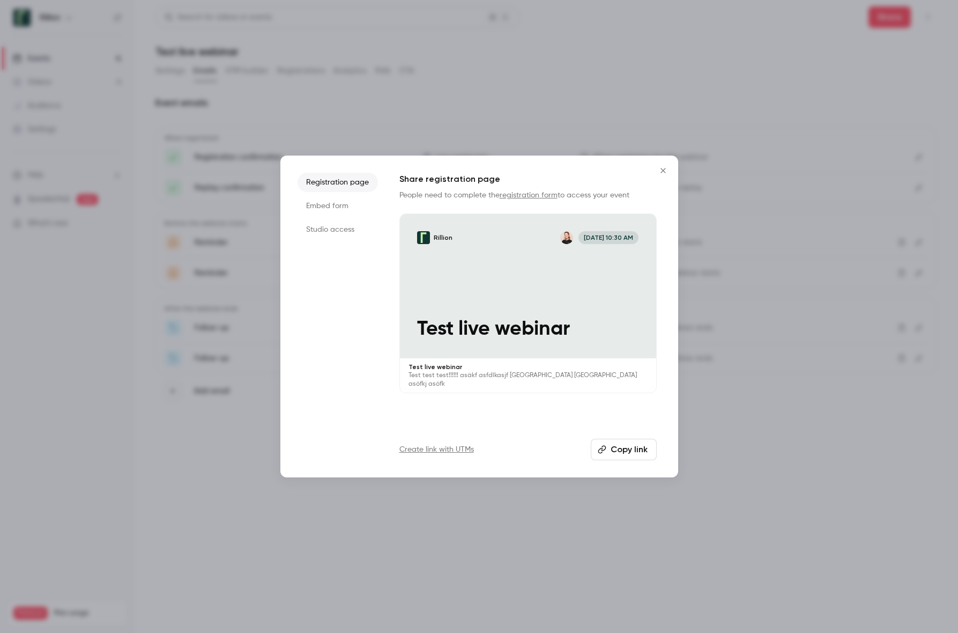
click at [616, 454] on button "Copy link" at bounding box center [624, 448] width 66 height 21
click at [660, 168] on icon "Close" at bounding box center [663, 170] width 13 height 9
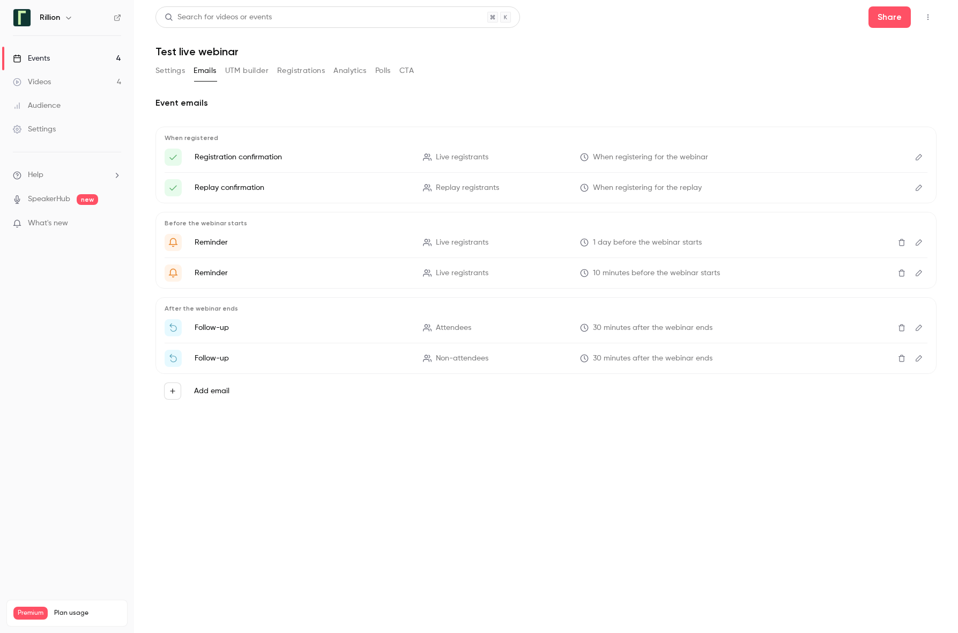
click at [749, 20] on button "button" at bounding box center [927, 17] width 17 height 17
drag, startPoint x: 652, startPoint y: 82, endPoint x: 614, endPoint y: 65, distance: 41.5
click at [650, 81] on div at bounding box center [479, 316] width 958 height 633
click at [68, 19] on icon "button" at bounding box center [68, 17] width 9 height 9
click at [92, 12] on div at bounding box center [479, 316] width 958 height 633
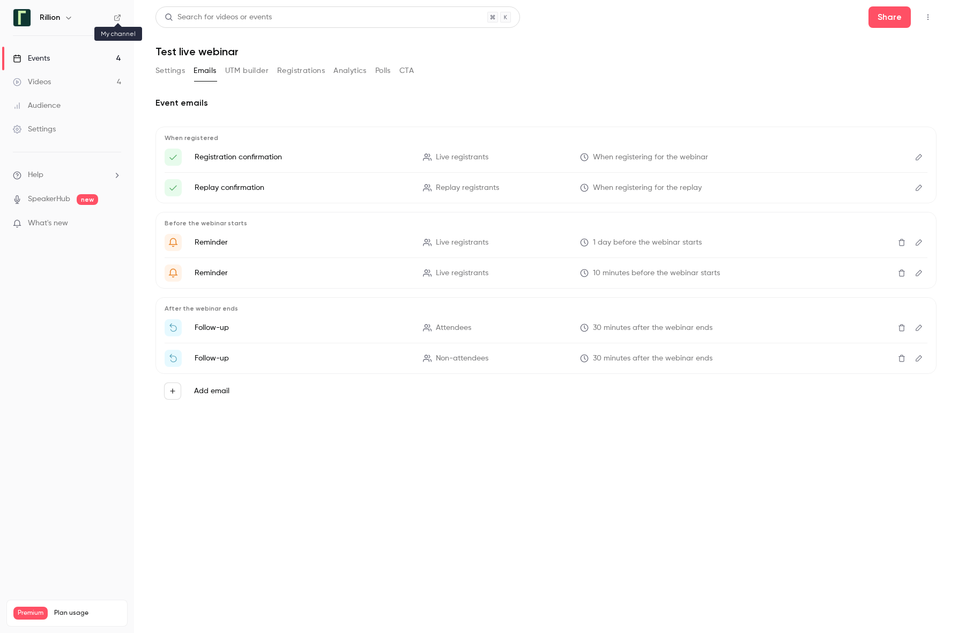
click at [117, 19] on icon at bounding box center [118, 18] width 8 height 8
click at [69, 176] on li "Help" at bounding box center [67, 174] width 108 height 11
click at [185, 197] on span "Help center" at bounding box center [167, 195] width 41 height 11
